Goal: Task Accomplishment & Management: Manage account settings

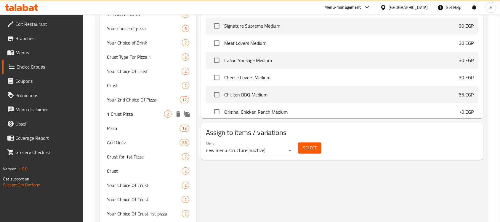
scroll to position [482, 0]
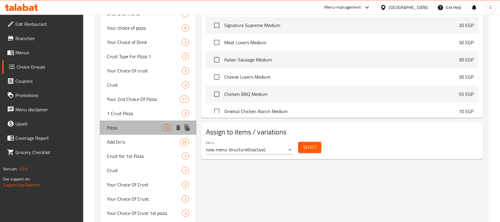
click at [124, 129] on span "Pizza" at bounding box center [134, 127] width 55 height 7
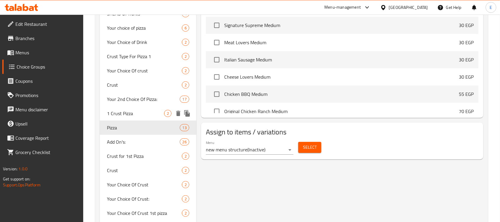
type input "Pizza"
type input "بيتزا"
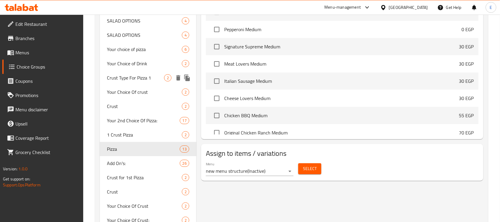
scroll to position [461, 0]
click at [189, 150] on icon "duplicate" at bounding box center [187, 148] width 6 height 7
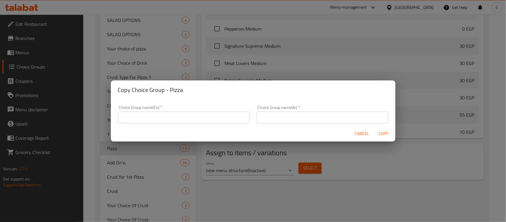
click at [217, 113] on input "text" at bounding box center [184, 117] width 132 height 12
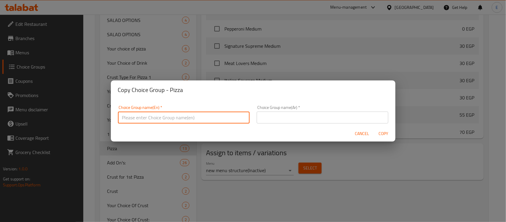
paste input "Station Saver"
type input "Station Saver Pizza"
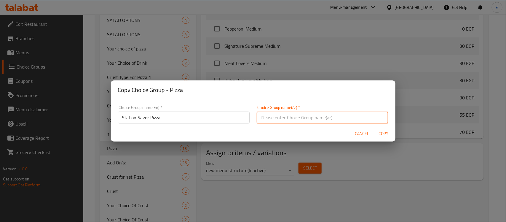
click at [288, 113] on input "text" at bounding box center [323, 117] width 132 height 12
type input "f"
paste input "عرض التوفير"
type input "بيتزا عرض التوفير"
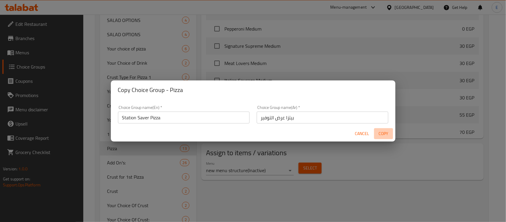
click at [384, 131] on span "Copy" at bounding box center [383, 133] width 14 height 7
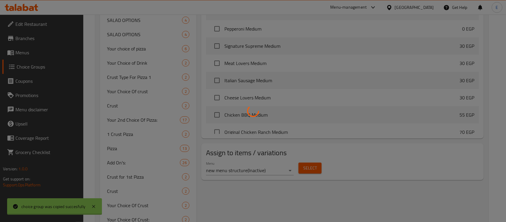
type input "Station Saver Pizza"
type input "بيتزا عرض التوفير"
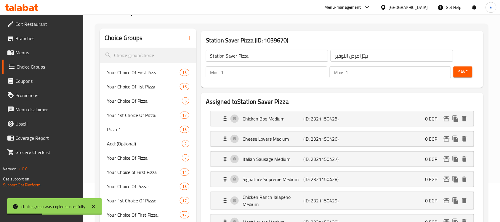
scroll to position [0, 0]
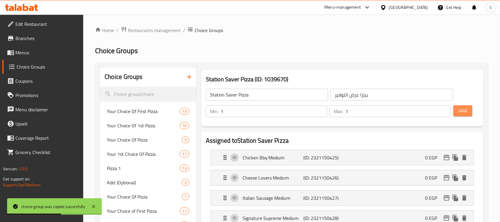
click at [462, 111] on span "Save" at bounding box center [463, 110] width 9 height 7
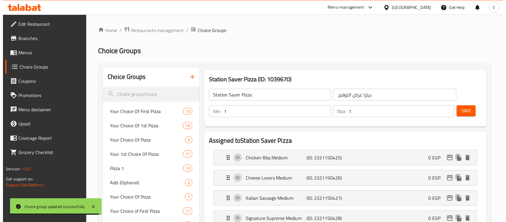
scroll to position [24, 0]
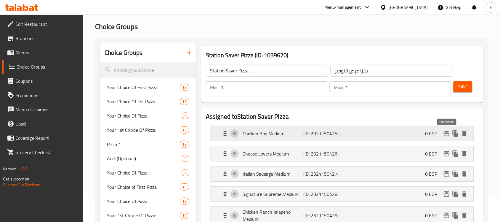
click at [446, 131] on icon "edit" at bounding box center [447, 133] width 6 height 5
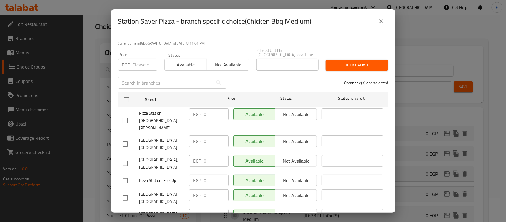
scroll to position [185, 0]
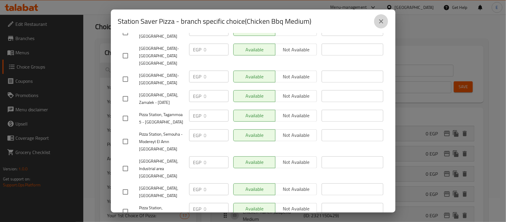
click at [381, 16] on button "close" at bounding box center [381, 21] width 14 height 14
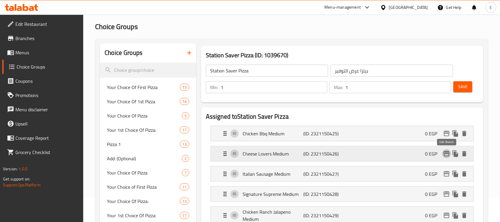
click at [447, 154] on icon "edit" at bounding box center [446, 153] width 7 height 7
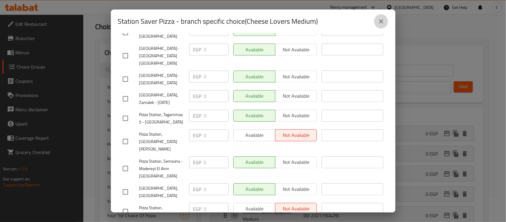
click at [380, 24] on icon "close" at bounding box center [381, 21] width 7 height 7
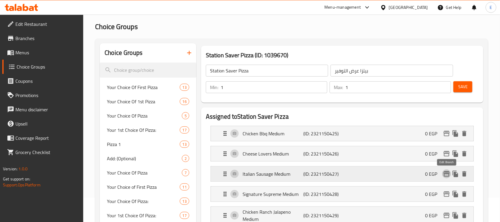
click at [448, 174] on icon "edit" at bounding box center [447, 173] width 6 height 5
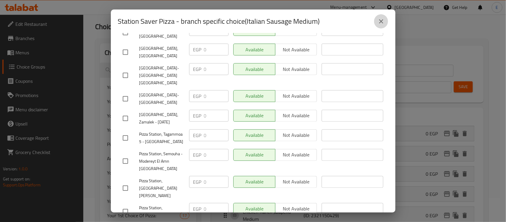
click at [382, 24] on icon "close" at bounding box center [381, 21] width 7 height 7
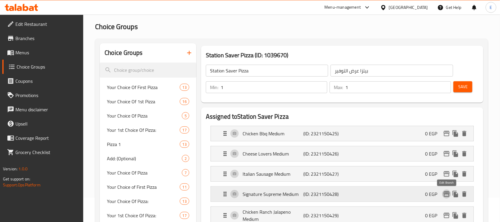
click at [450, 196] on icon "edit" at bounding box center [447, 193] width 6 height 5
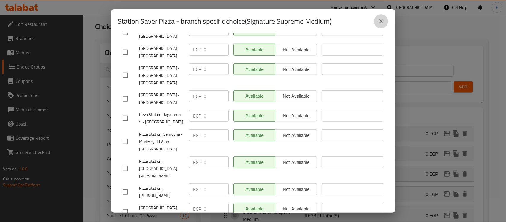
click at [379, 23] on icon "close" at bounding box center [381, 21] width 7 height 7
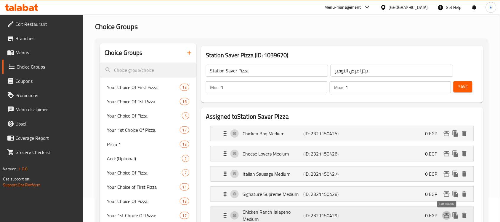
click at [449, 216] on icon "edit" at bounding box center [447, 215] width 6 height 5
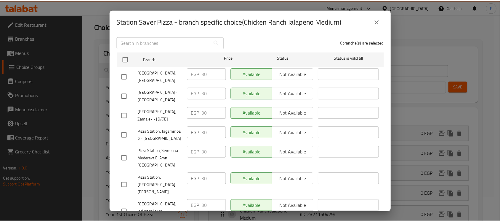
scroll to position [0, 0]
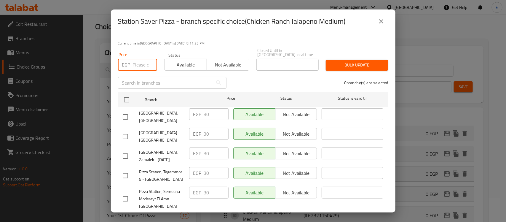
click at [141, 59] on input "number" at bounding box center [145, 65] width 24 height 12
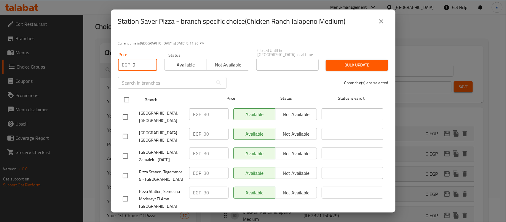
type input "0"
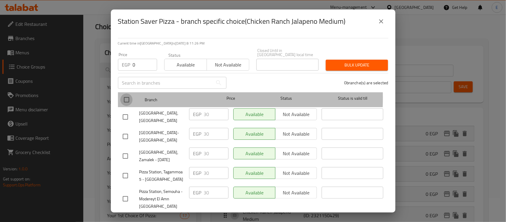
click at [128, 94] on input "checkbox" at bounding box center [126, 99] width 12 height 12
checkbox input "true"
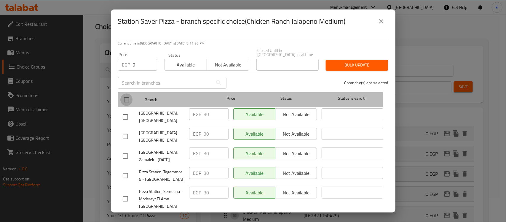
checkbox input "true"
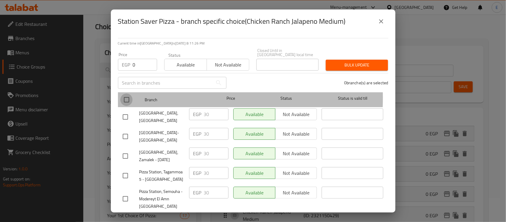
checkbox input "true"
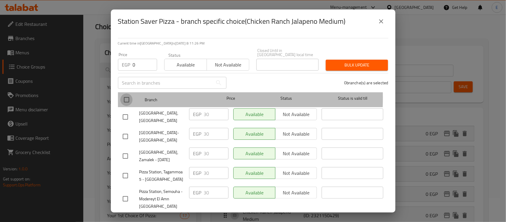
checkbox input "true"
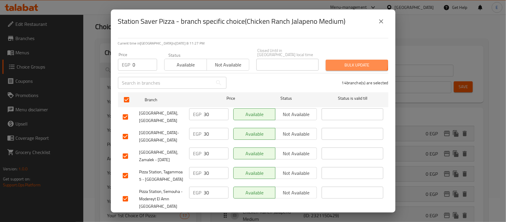
click at [337, 61] on span "Bulk update" at bounding box center [357, 64] width 53 height 7
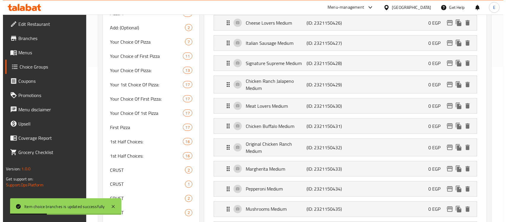
scroll to position [158, 0]
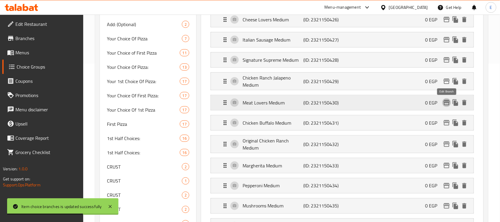
click at [449, 105] on icon "edit" at bounding box center [446, 102] width 7 height 7
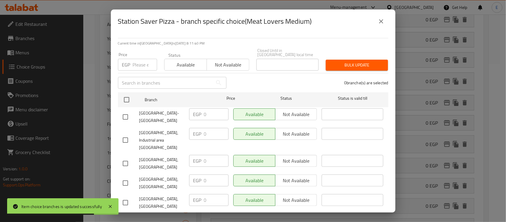
scroll to position [185, 0]
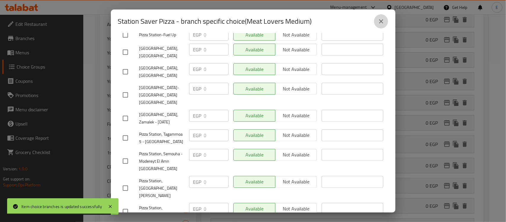
click at [379, 22] on icon "close" at bounding box center [381, 21] width 7 height 7
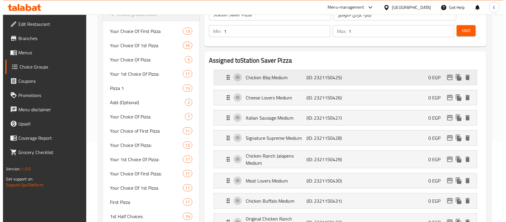
scroll to position [81, 0]
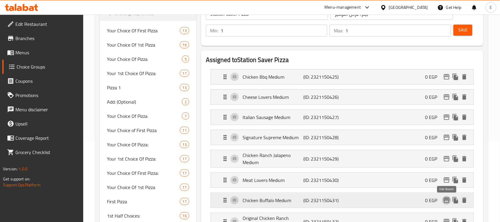
click at [445, 202] on icon "edit" at bounding box center [447, 199] width 6 height 5
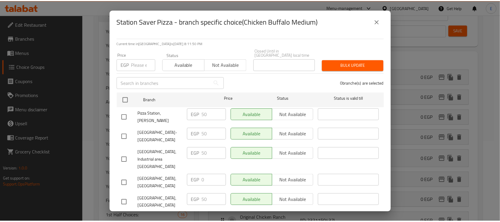
scroll to position [0, 0]
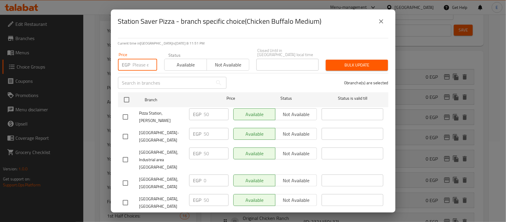
click at [140, 63] on input "number" at bounding box center [145, 65] width 24 height 12
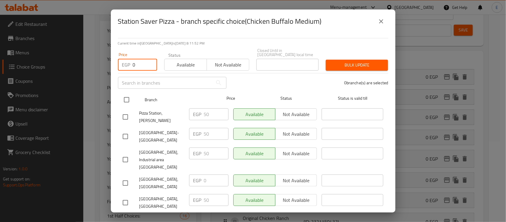
type input "0"
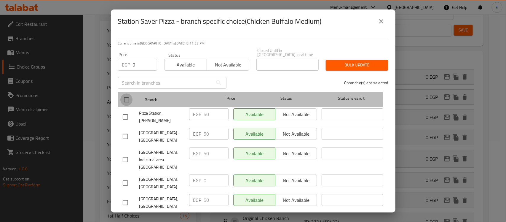
click at [126, 93] on input "checkbox" at bounding box center [126, 99] width 12 height 12
checkbox input "true"
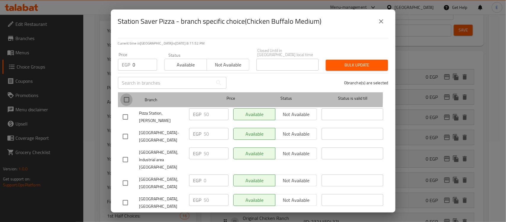
checkbox input "true"
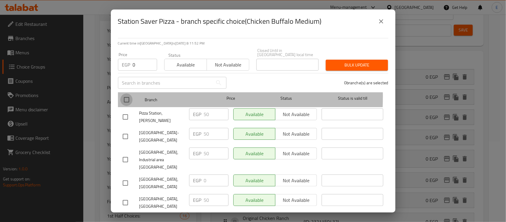
checkbox input "true"
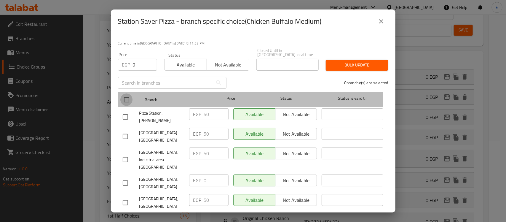
checkbox input "true"
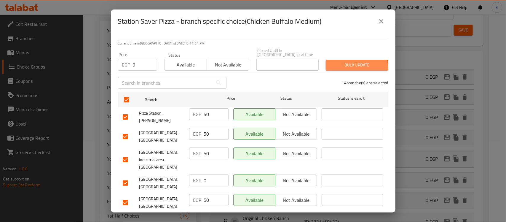
click at [346, 64] on span "Bulk update" at bounding box center [357, 64] width 53 height 7
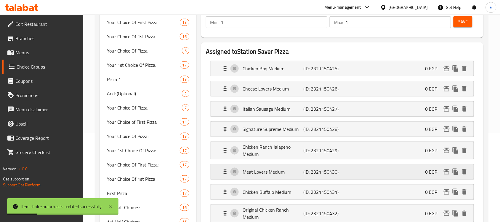
scroll to position [90, 0]
click at [446, 217] on button "edit" at bounding box center [447, 212] width 9 height 9
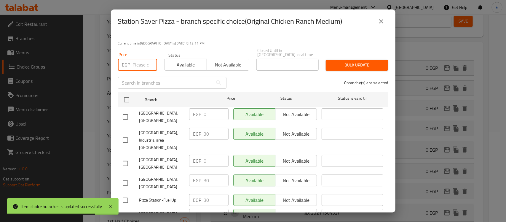
click at [140, 59] on input "number" at bounding box center [145, 65] width 24 height 12
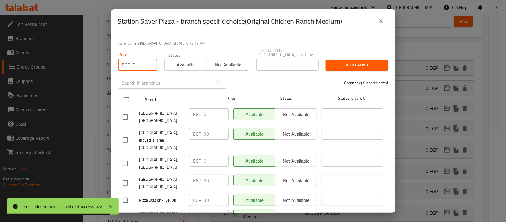
type input "0"
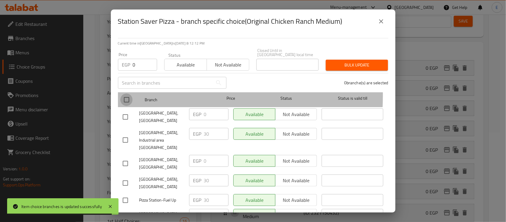
click at [125, 93] on input "checkbox" at bounding box center [126, 99] width 12 height 12
checkbox input "true"
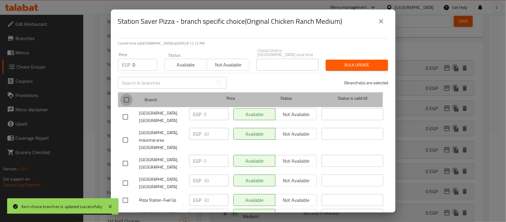
checkbox input "true"
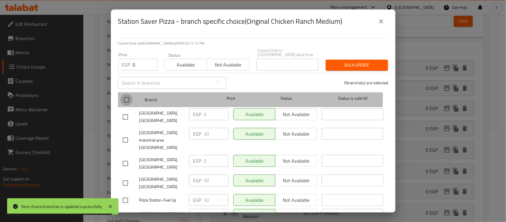
checkbox input "true"
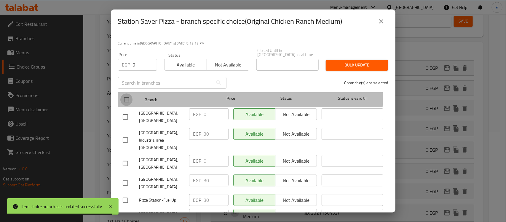
checkbox input "true"
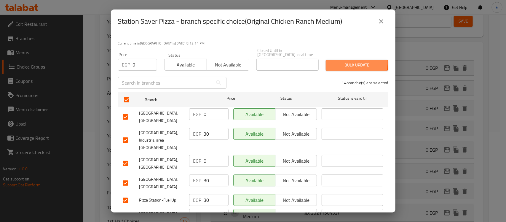
click at [334, 61] on span "Bulk update" at bounding box center [357, 64] width 53 height 7
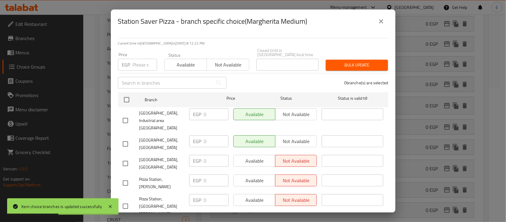
scroll to position [185, 0]
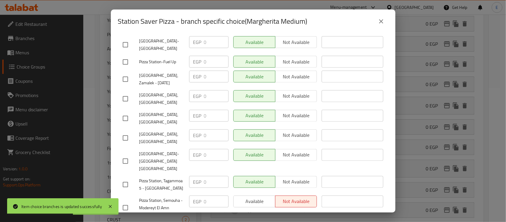
click at [385, 23] on button "close" at bounding box center [381, 21] width 14 height 14
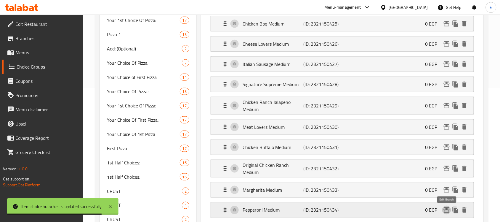
click at [448, 213] on icon "edit" at bounding box center [447, 209] width 6 height 5
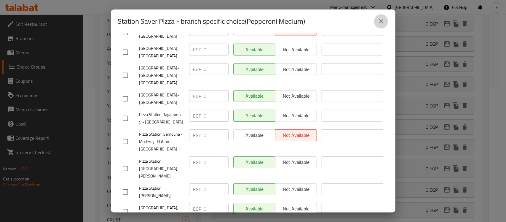
click at [380, 22] on icon "close" at bounding box center [381, 21] width 4 height 4
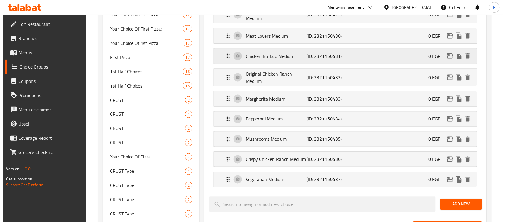
scroll to position [226, 0]
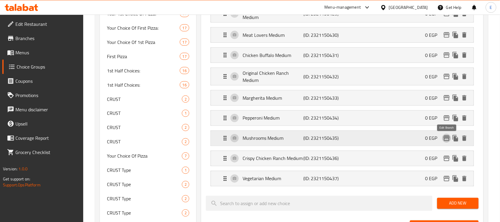
click at [444, 141] on icon "edit" at bounding box center [446, 138] width 7 height 7
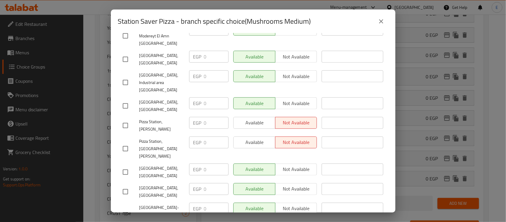
scroll to position [185, 0]
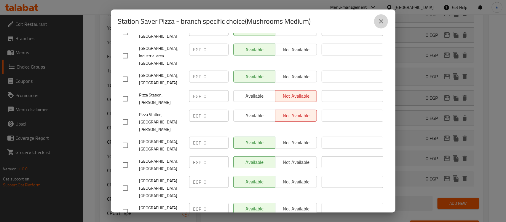
click at [384, 21] on icon "close" at bounding box center [381, 21] width 7 height 7
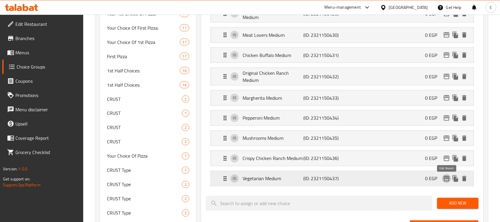
click at [446, 180] on icon "edit" at bounding box center [447, 178] width 6 height 5
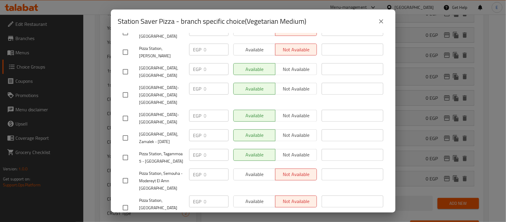
click at [382, 22] on icon "close" at bounding box center [381, 21] width 4 height 4
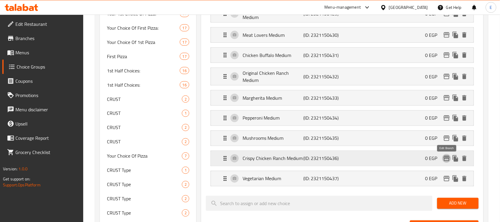
click at [446, 160] on icon "edit" at bounding box center [446, 158] width 7 height 7
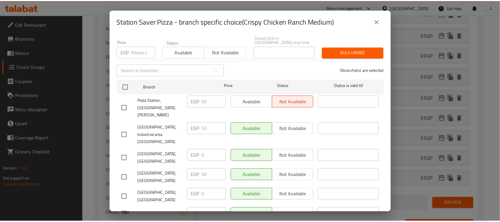
scroll to position [0, 0]
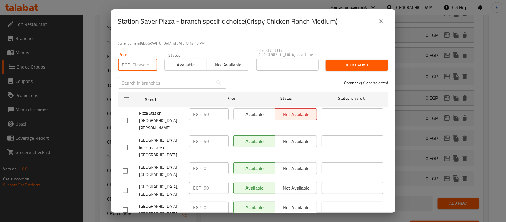
click at [138, 62] on input "number" at bounding box center [145, 65] width 24 height 12
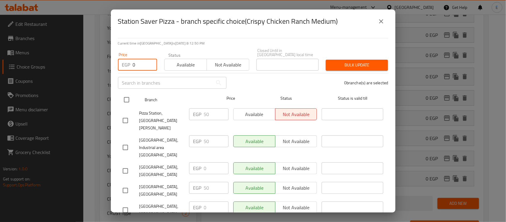
type input "0"
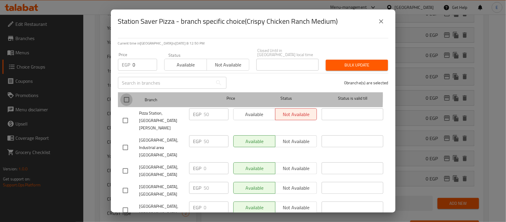
click at [126, 93] on input "checkbox" at bounding box center [126, 99] width 12 height 12
checkbox input "true"
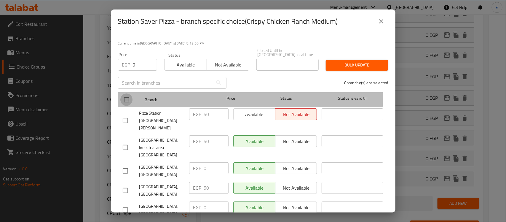
checkbox input "true"
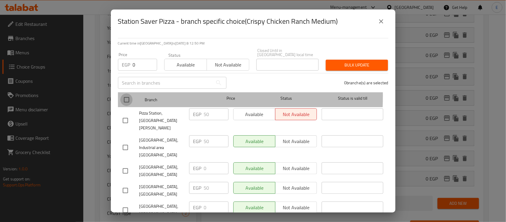
checkbox input "true"
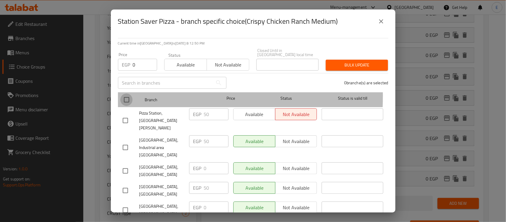
checkbox input "true"
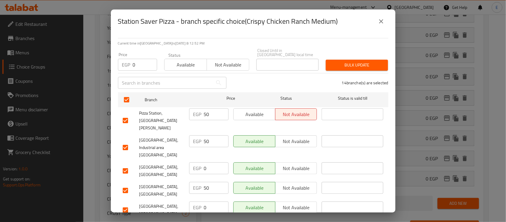
click at [342, 61] on span "Bulk update" at bounding box center [357, 64] width 53 height 7
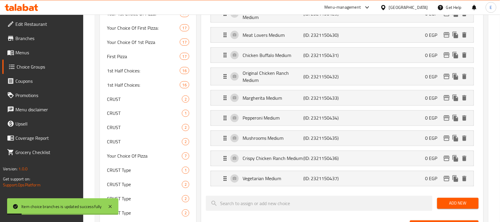
scroll to position [22, 0]
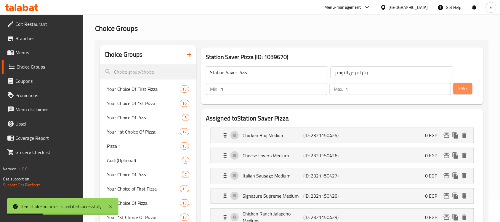
click at [463, 87] on span "Save" at bounding box center [463, 88] width 9 height 7
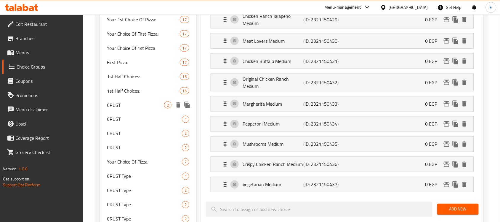
scroll to position [0, 0]
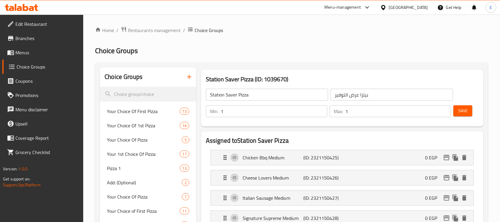
click at [145, 27] on span "Restaurants management" at bounding box center [154, 30] width 53 height 7
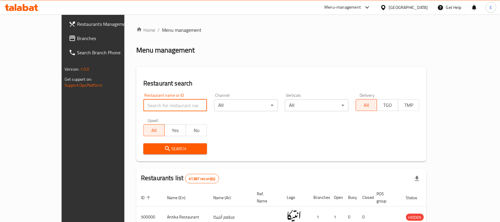
click at [143, 105] on input "search" at bounding box center [175, 105] width 64 height 12
type input "wahmy"
click button "Search" at bounding box center [175, 148] width 64 height 11
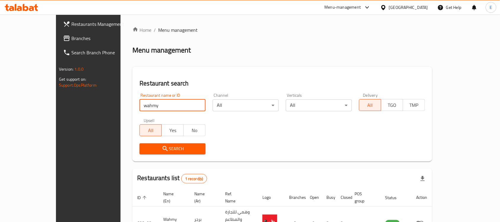
scroll to position [31, 0]
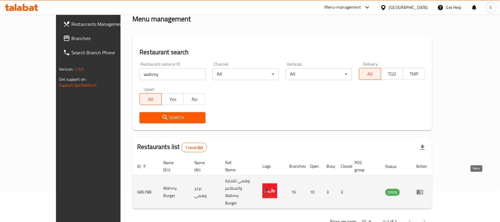
click at [424, 190] on icon "enhanced table" at bounding box center [420, 192] width 7 height 5
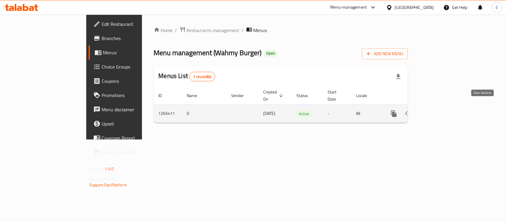
click at [439, 111] on icon "enhanced table" at bounding box center [436, 113] width 5 height 5
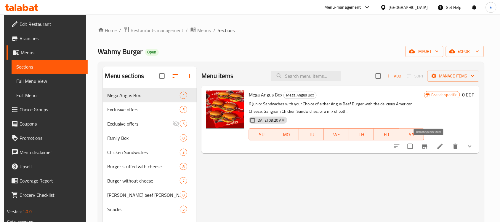
click at [429, 143] on icon "Branch-specific-item" at bounding box center [425, 146] width 7 height 7
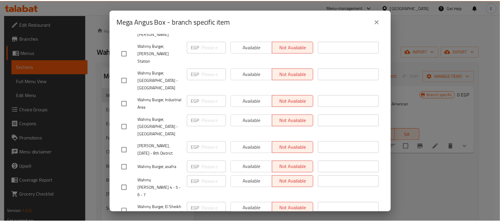
scroll to position [133, 0]
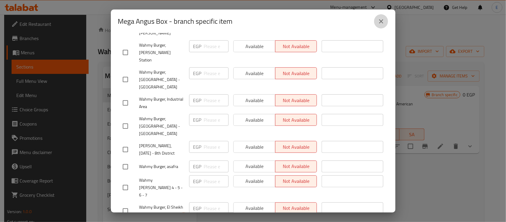
click at [385, 22] on button "close" at bounding box center [381, 21] width 14 height 14
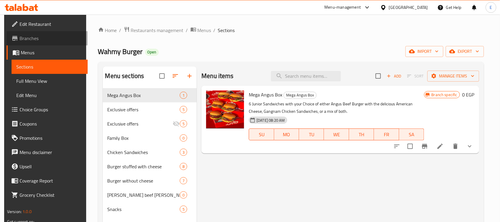
click at [25, 36] on span "Branches" at bounding box center [51, 38] width 63 height 7
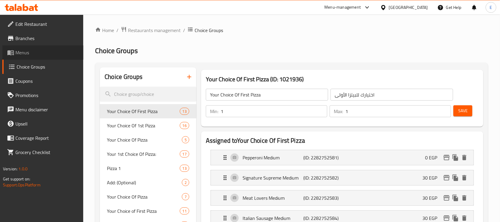
click at [25, 50] on span "Menus" at bounding box center [46, 52] width 63 height 7
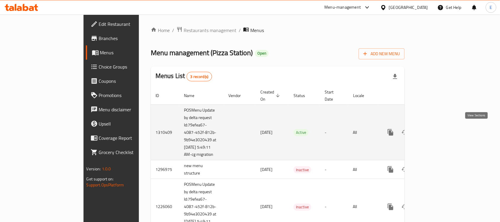
click at [441, 128] on link "enhanced table" at bounding box center [434, 132] width 14 height 14
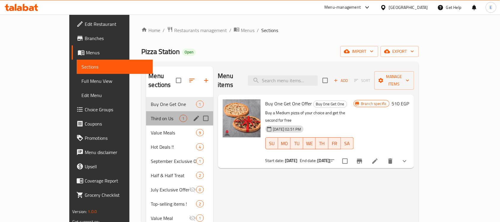
click at [146, 116] on div "Third on Us 1" at bounding box center [179, 118] width 67 height 14
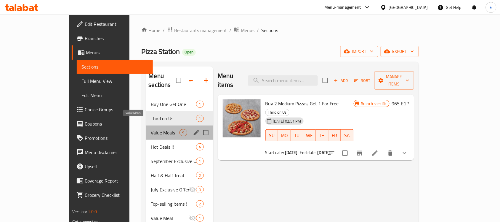
click at [151, 129] on span "Value Meals" at bounding box center [165, 132] width 29 height 7
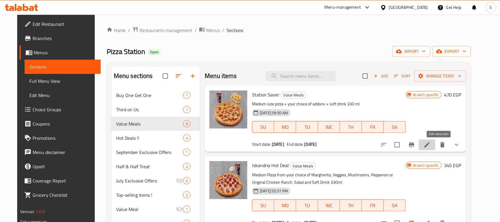
click at [430, 146] on icon at bounding box center [427, 144] width 5 height 5
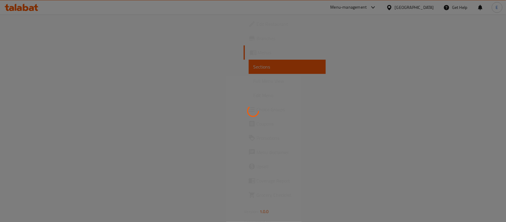
drag, startPoint x: 437, startPoint y: 146, endPoint x: 299, endPoint y: 146, distance: 138.1
click at [299, 146] on div at bounding box center [253, 111] width 506 height 222
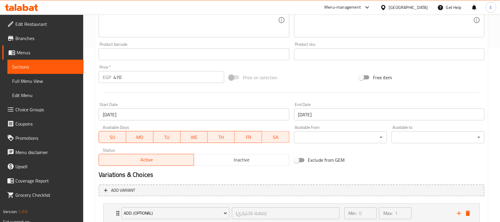
scroll to position [313, 0]
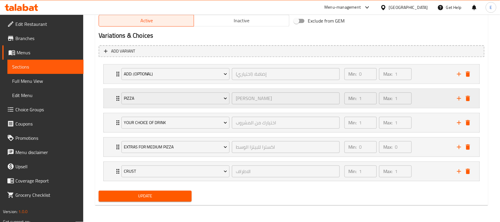
click at [115, 96] on icon "Expand" at bounding box center [117, 98] width 7 height 7
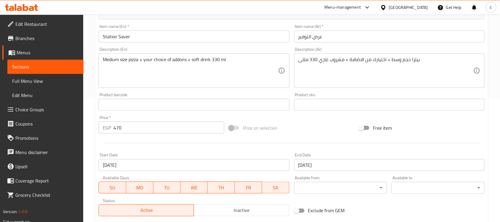
scroll to position [0, 0]
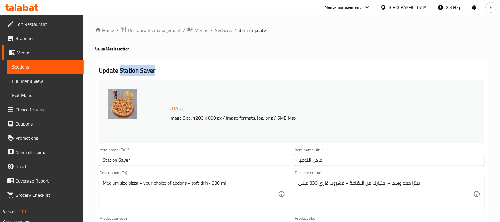
drag, startPoint x: 119, startPoint y: 69, endPoint x: 172, endPoint y: 71, distance: 52.8
click at [172, 71] on h2 "Update Station Saver" at bounding box center [292, 70] width 386 height 9
copy h2 "Station Saver"
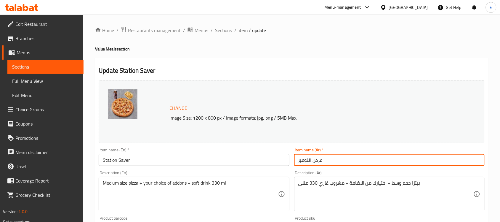
click at [305, 159] on input "عرض التوفير" at bounding box center [389, 160] width 191 height 12
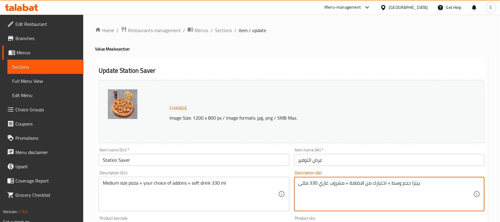
drag, startPoint x: 386, startPoint y: 182, endPoint x: 279, endPoint y: 173, distance: 107.2
type textarea "بيتزا حجم وسط + كولسلو"
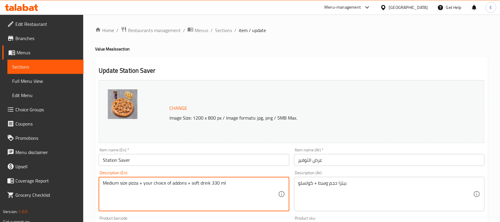
drag, startPoint x: 144, startPoint y: 182, endPoint x: 292, endPoint y: 186, distance: 148.0
click at [150, 181] on textarea "Medium size pizza + Colsew" at bounding box center [190, 194] width 175 height 28
paste textarea "eslaw"
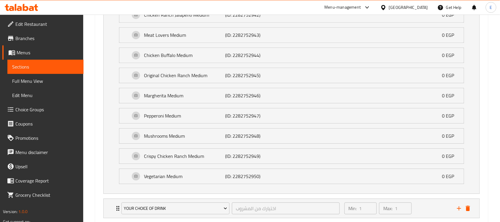
scroll to position [589, 0]
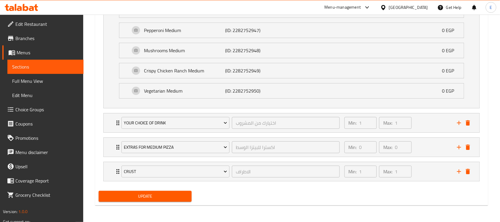
type textarea "Medium size pizza + Coleslaw"
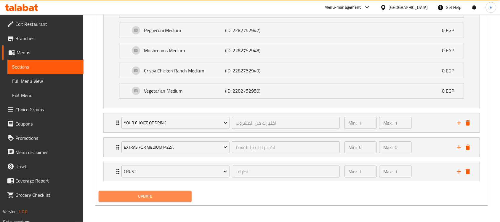
click at [149, 197] on span "Update" at bounding box center [145, 195] width 84 height 7
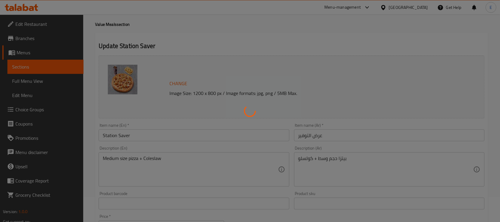
scroll to position [24, 0]
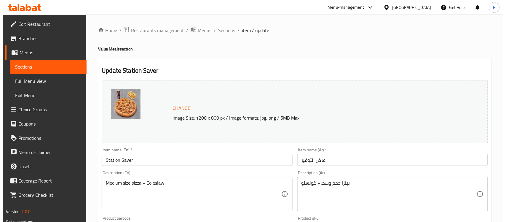
scroll to position [313, 0]
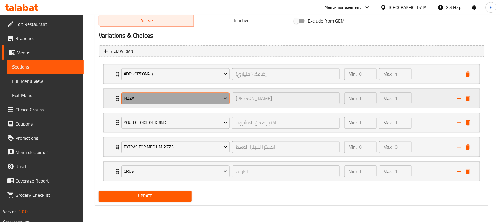
click at [145, 101] on button "Pizza" at bounding box center [176, 98] width 108 height 12
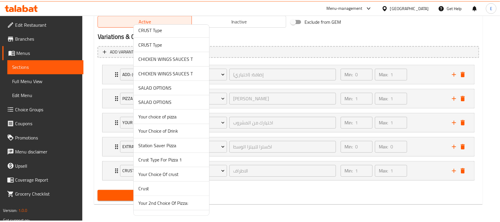
scroll to position [324, 0]
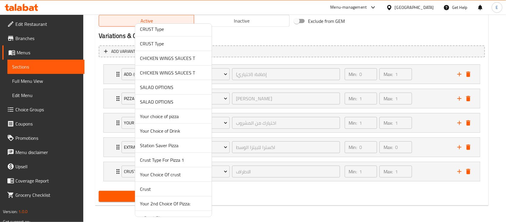
click at [154, 144] on span "Station Saver Pizza" at bounding box center [173, 145] width 67 height 7
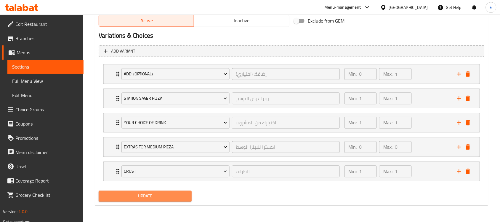
click at [123, 195] on span "Update" at bounding box center [145, 195] width 84 height 7
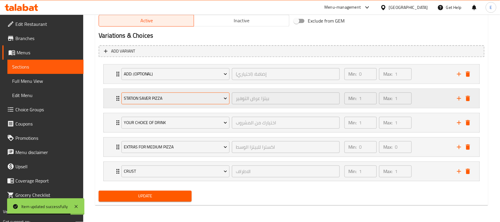
scroll to position [0, 0]
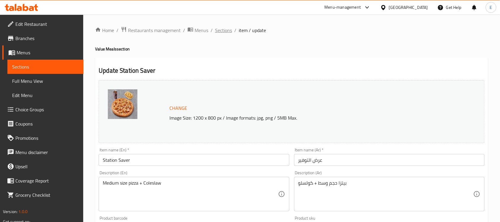
click at [223, 33] on span "Sections" at bounding box center [223, 30] width 17 height 7
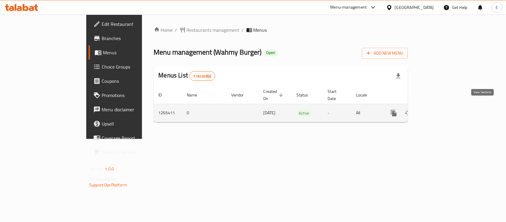
click at [440, 109] on icon "enhanced table" at bounding box center [436, 112] width 7 height 7
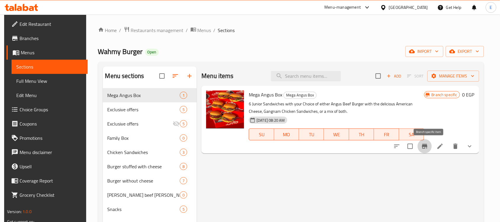
click at [429, 143] on icon "Branch-specific-item" at bounding box center [425, 146] width 7 height 7
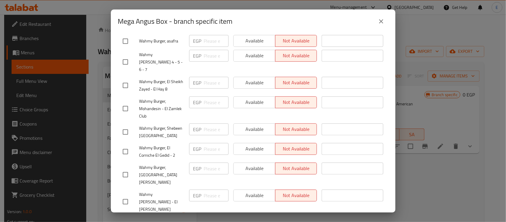
scroll to position [276, 0]
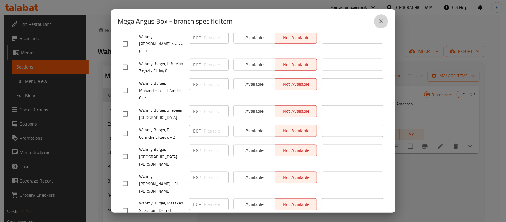
click at [381, 23] on icon "close" at bounding box center [381, 21] width 7 height 7
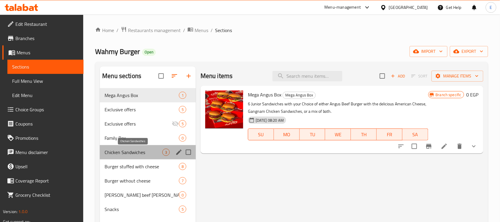
click at [131, 152] on span "Chicken Sandwiches" at bounding box center [134, 152] width 58 height 7
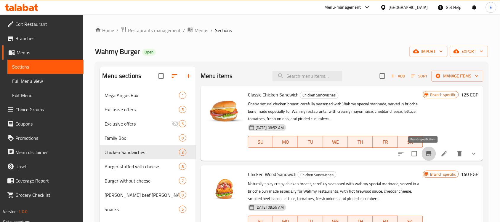
click at [426, 150] on icon "Branch-specific-item" at bounding box center [429, 153] width 7 height 7
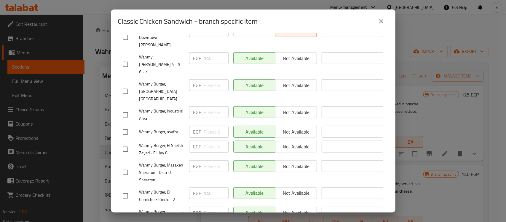
scroll to position [122, 0]
click at [384, 22] on icon "close" at bounding box center [381, 21] width 7 height 7
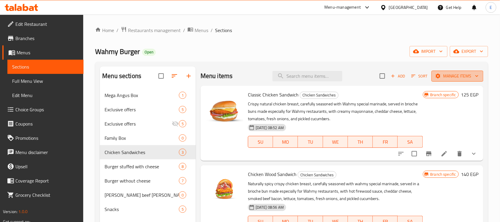
click at [458, 82] on button "Manage items" at bounding box center [458, 76] width 52 height 11
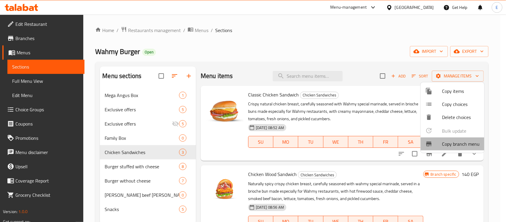
click at [454, 143] on span "Copy branch menu" at bounding box center [461, 143] width 38 height 7
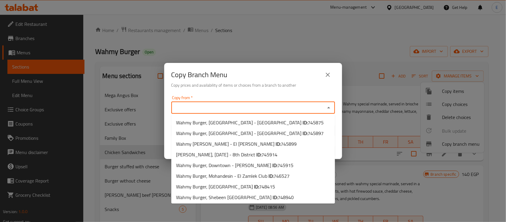
click at [257, 111] on input "Copy from   *" at bounding box center [248, 107] width 150 height 8
click at [308, 122] on span "745875" at bounding box center [316, 122] width 16 height 9
type input "Wahmy Burger, [GEOGRAPHIC_DATA] - [GEOGRAPHIC_DATA]"
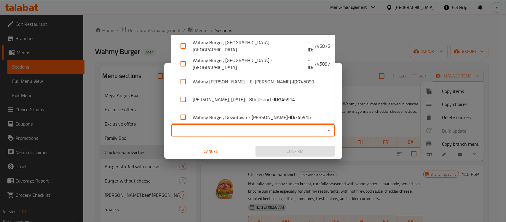
click at [245, 128] on input "Copy to   *" at bounding box center [248, 130] width 150 height 8
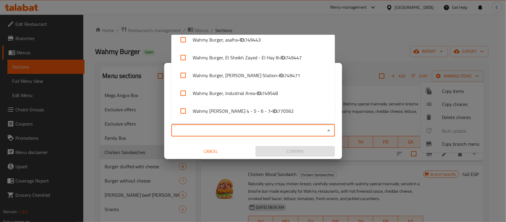
scroll to position [200, 0]
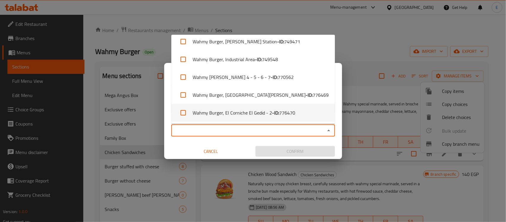
click at [255, 108] on li "Wahmy Burger, El Corniche El Gedid - 2 - ID: 776470" at bounding box center [253, 113] width 164 height 18
checkbox input "true"
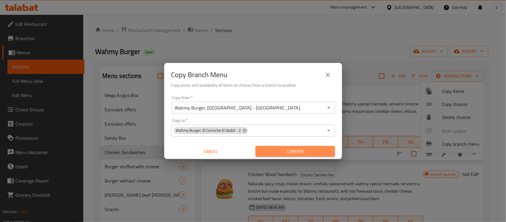
click at [271, 151] on span "Confirm" at bounding box center [295, 151] width 70 height 7
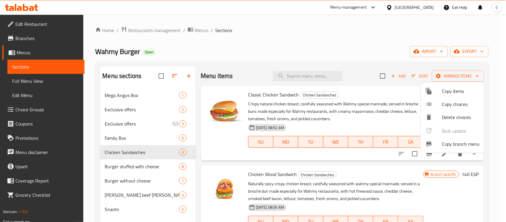
click at [151, 164] on div at bounding box center [253, 111] width 506 height 222
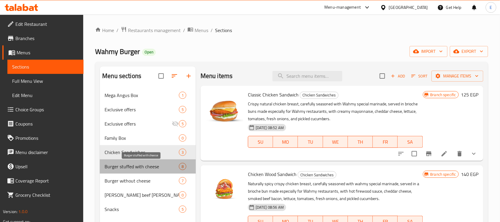
click at [151, 164] on span "Burger stuffed with cheese" at bounding box center [142, 166] width 74 height 7
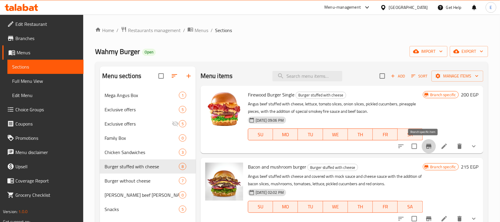
click at [426, 144] on icon "Branch-specific-item" at bounding box center [429, 146] width 7 height 7
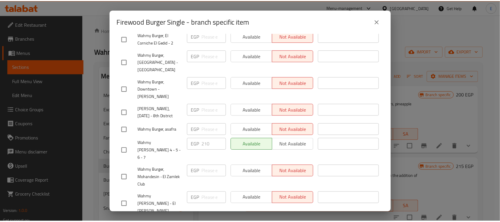
scroll to position [116, 0]
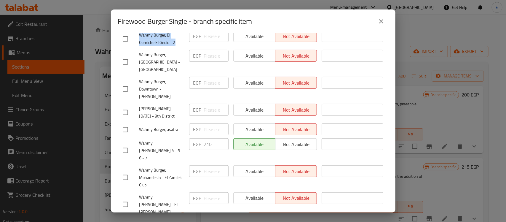
click at [381, 23] on icon "close" at bounding box center [381, 21] width 7 height 7
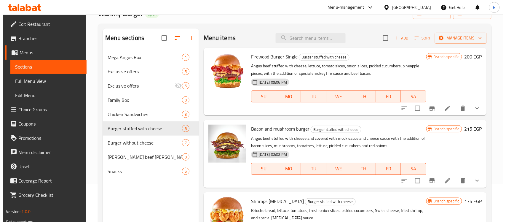
scroll to position [39, 0]
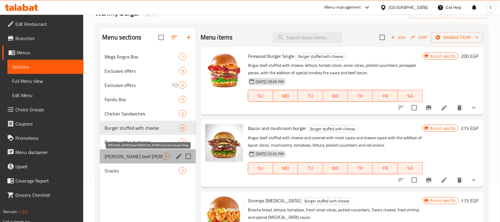
click at [142, 157] on span "[PERSON_NAME] beef [PERSON_NAME] without cheese filling" at bounding box center [134, 156] width 58 height 7
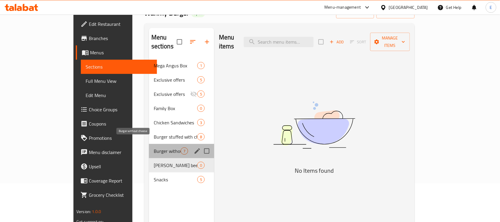
click at [154, 147] on span "Burger without cheese" at bounding box center [167, 150] width 27 height 7
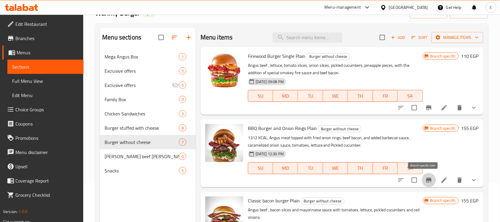
click at [426, 183] on icon "Branch-specific-item" at bounding box center [429, 179] width 7 height 7
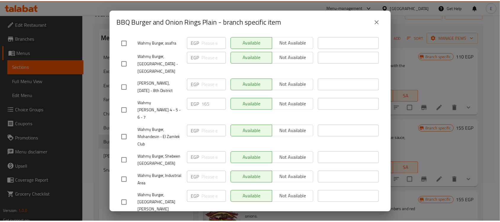
scroll to position [28, 0]
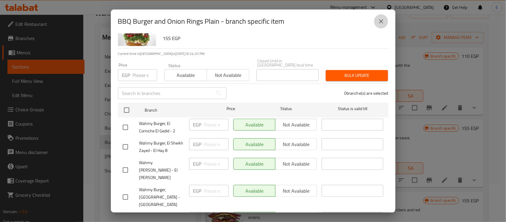
click at [383, 23] on icon "close" at bounding box center [381, 21] width 4 height 4
